Goal: Find contact information: Find contact information

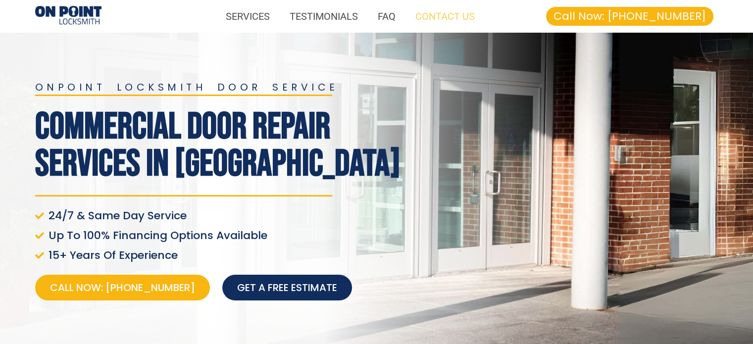
click at [460, 14] on link "CONTACT US" at bounding box center [445, 16] width 79 height 23
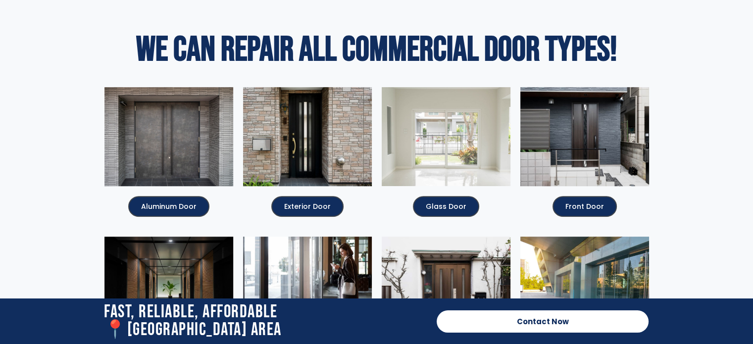
scroll to position [660, 0]
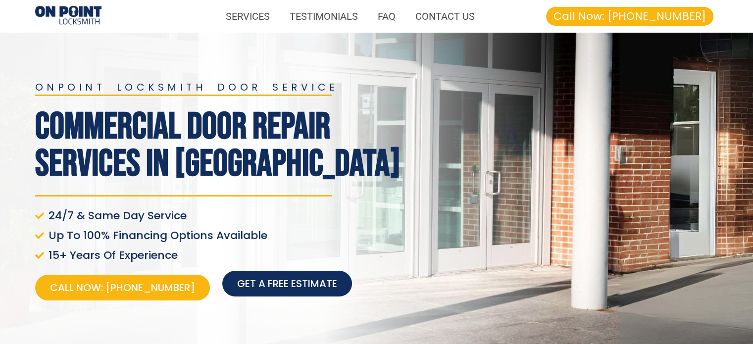
click at [289, 281] on span "Get a free estimate" at bounding box center [287, 284] width 100 height 14
